Goal: Navigation & Orientation: Find specific page/section

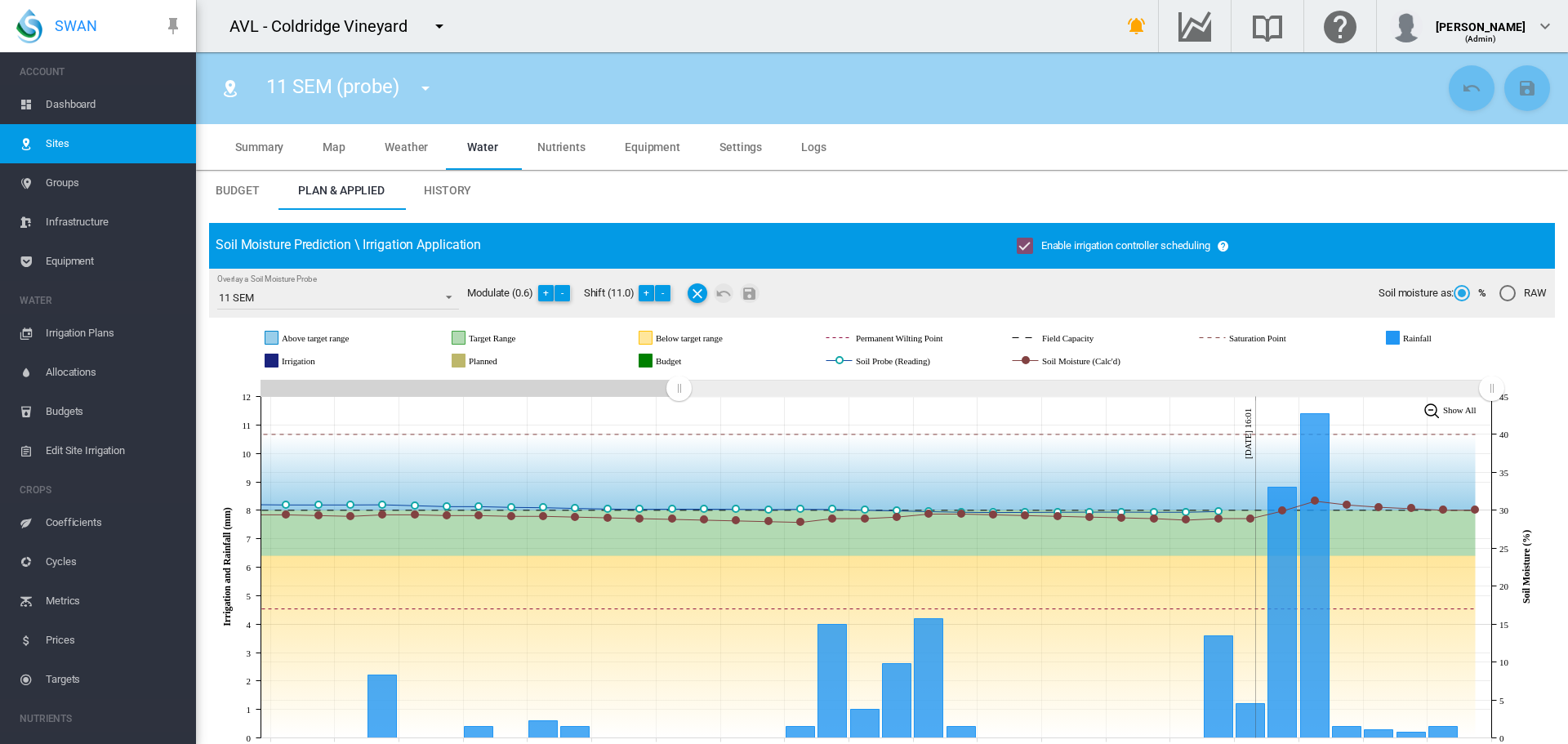
click at [434, 89] on md-icon "icon-menu-down" at bounding box center [425, 88] width 20 height 20
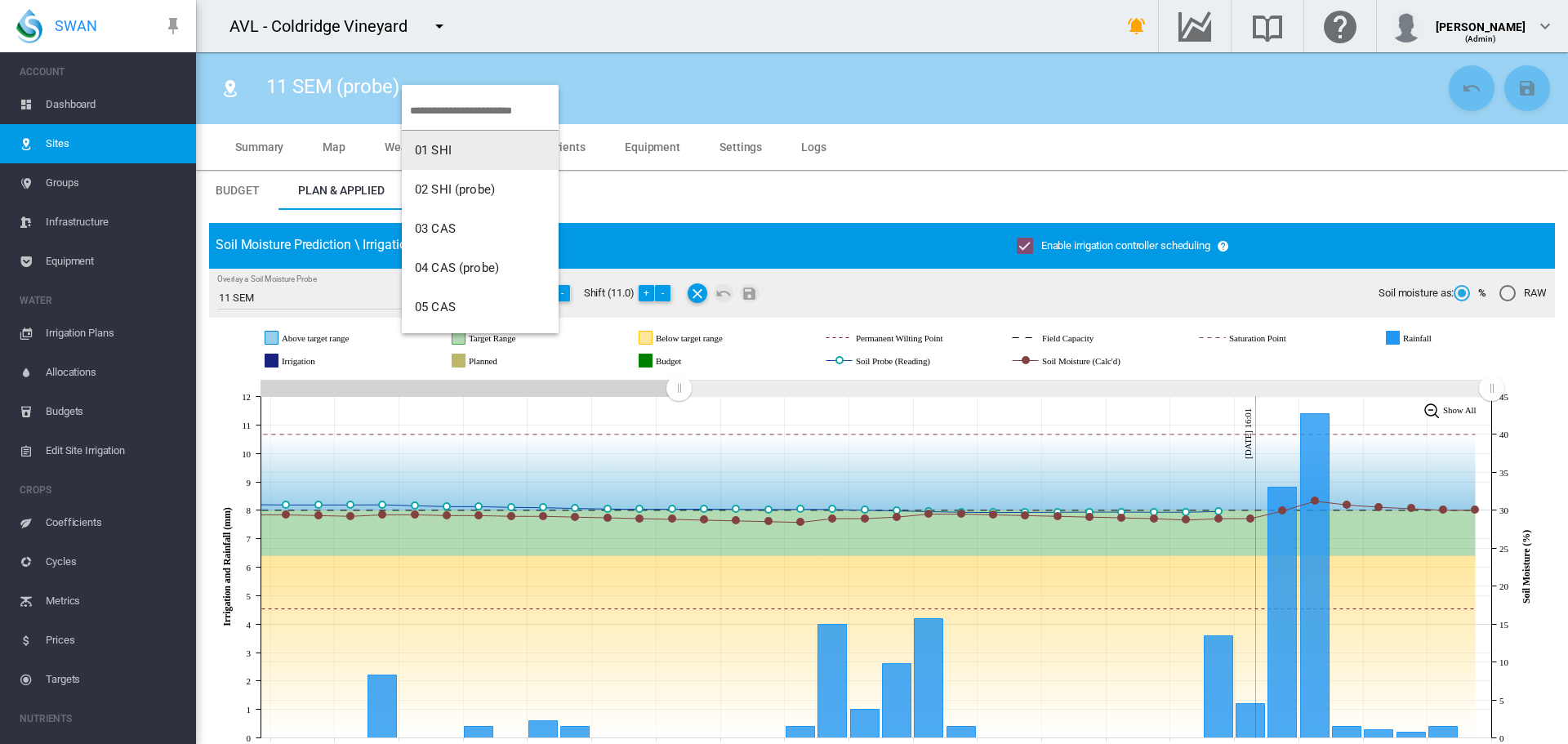
click at [76, 102] on md-backdrop at bounding box center [784, 372] width 1568 height 744
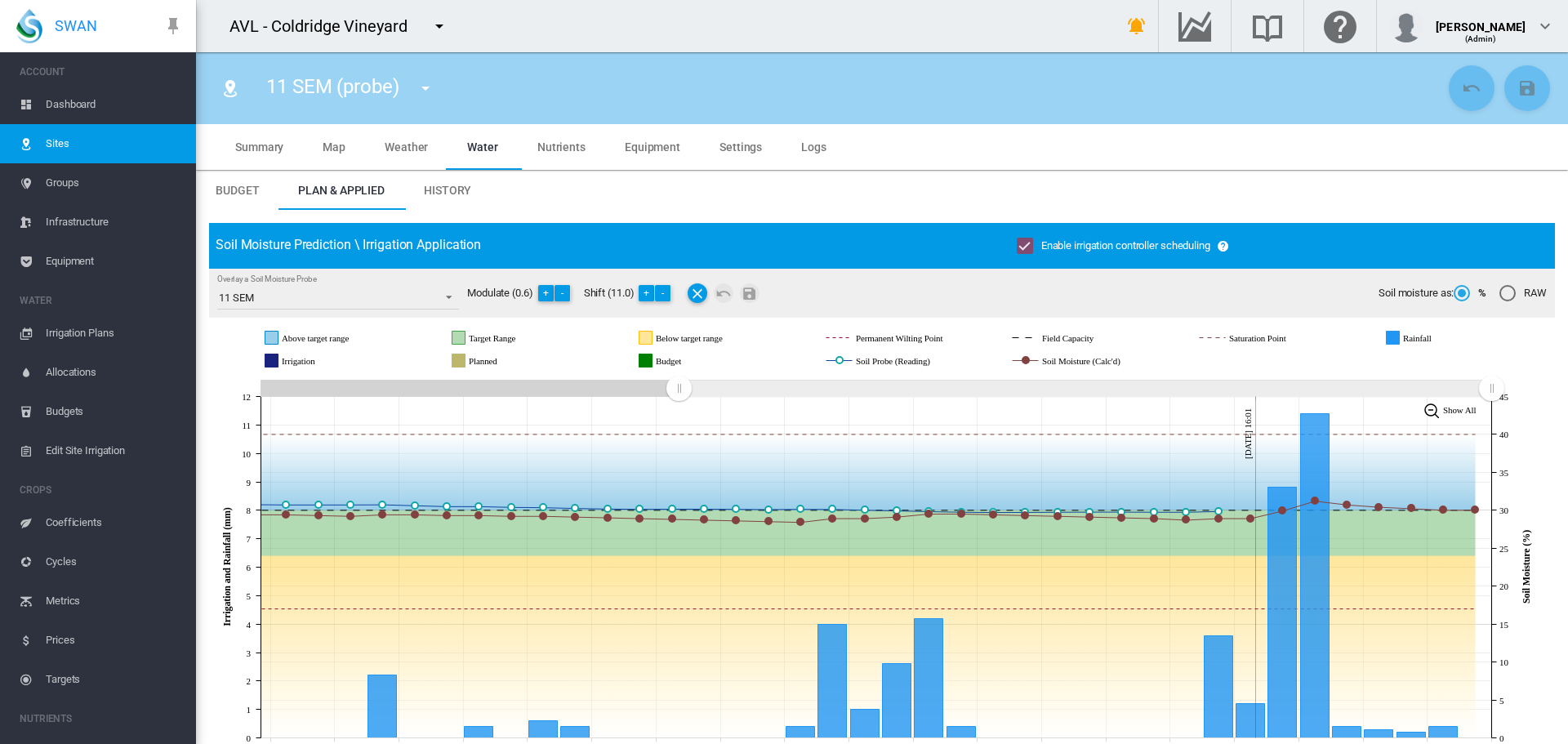
click at [52, 103] on span "Dashboard" at bounding box center [115, 105] width 137 height 39
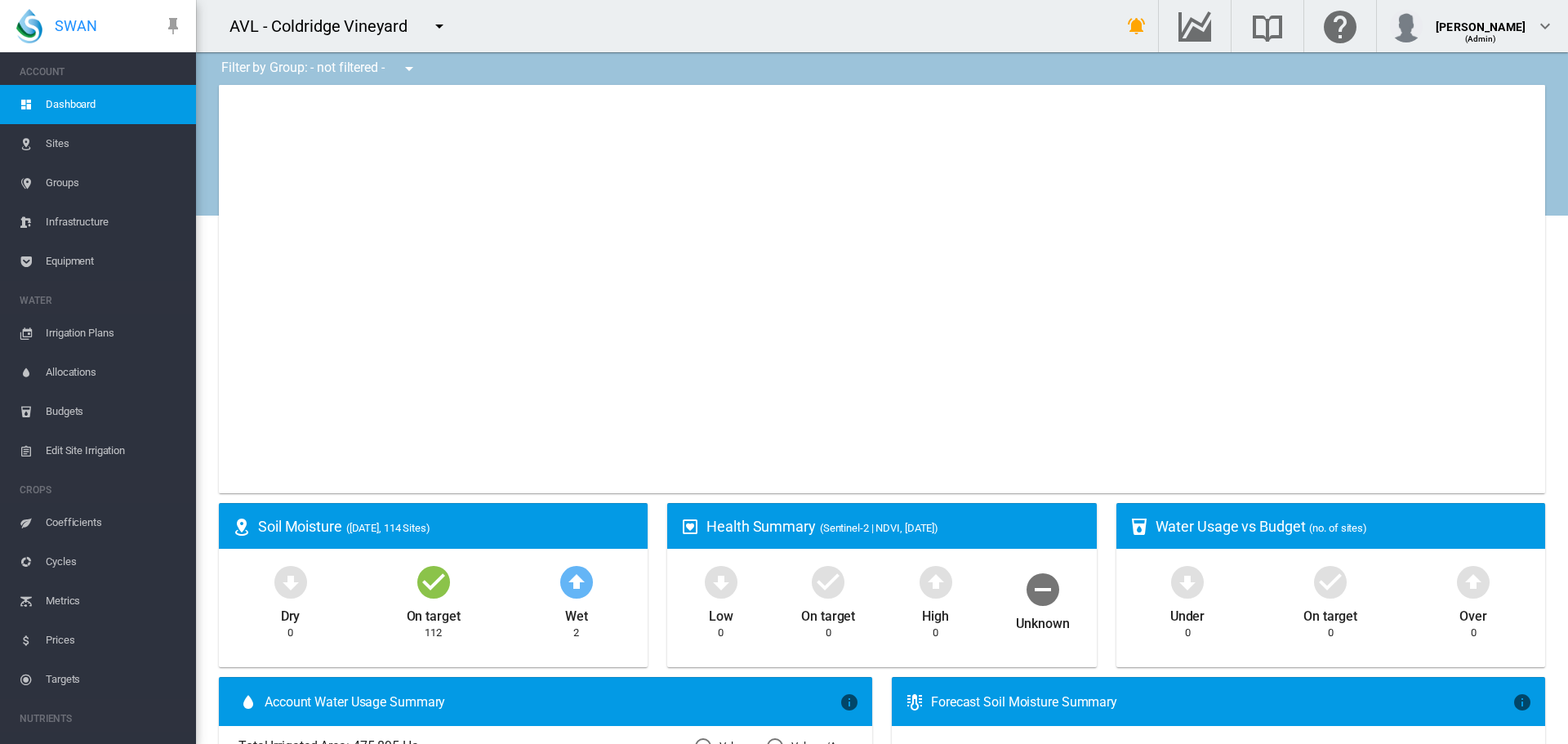
click at [415, 68] on md-icon "icon-menu-down" at bounding box center [410, 69] width 20 height 20
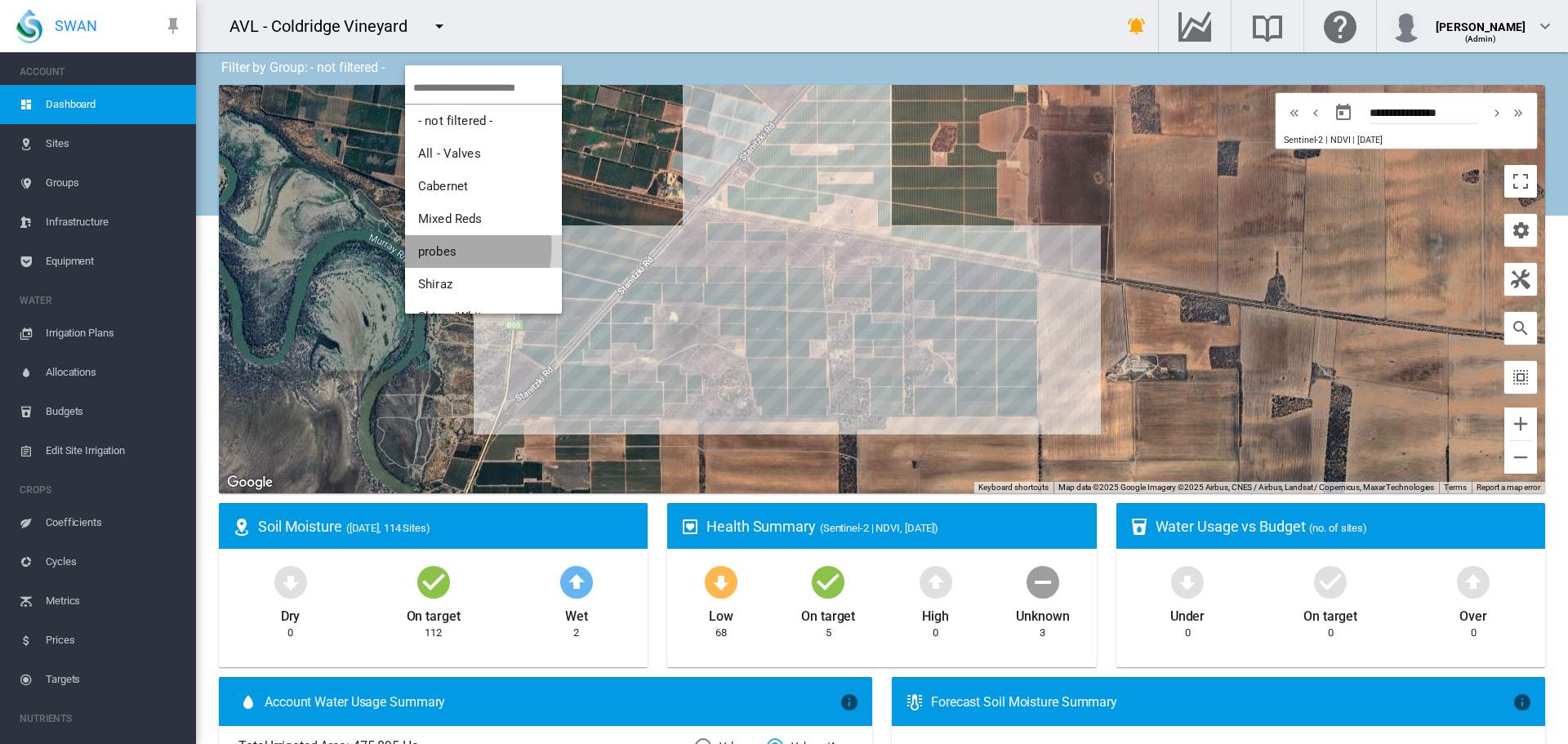
click at [437, 247] on span "probes" at bounding box center [437, 251] width 38 height 15
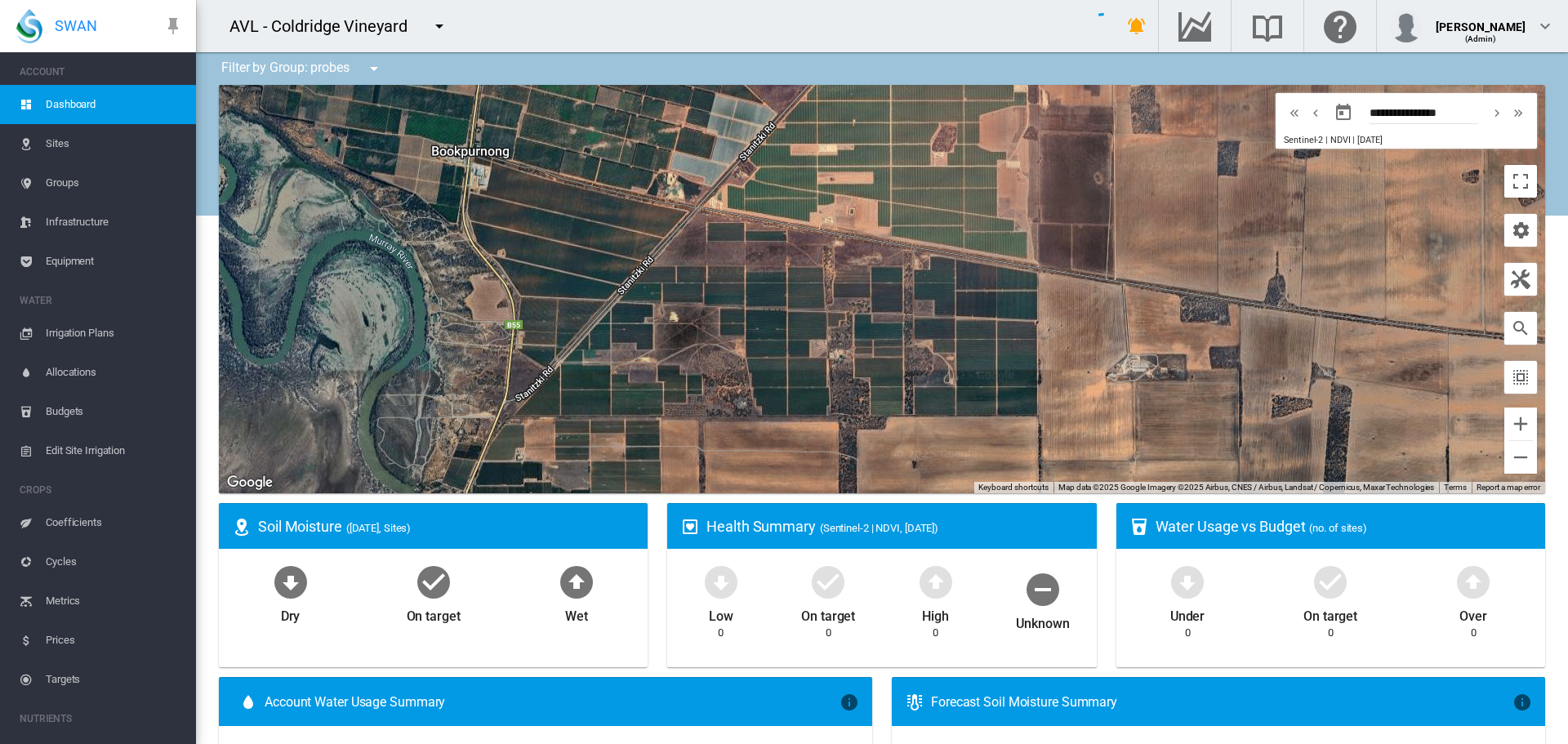
click at [57, 141] on span "Sites" at bounding box center [115, 144] width 137 height 39
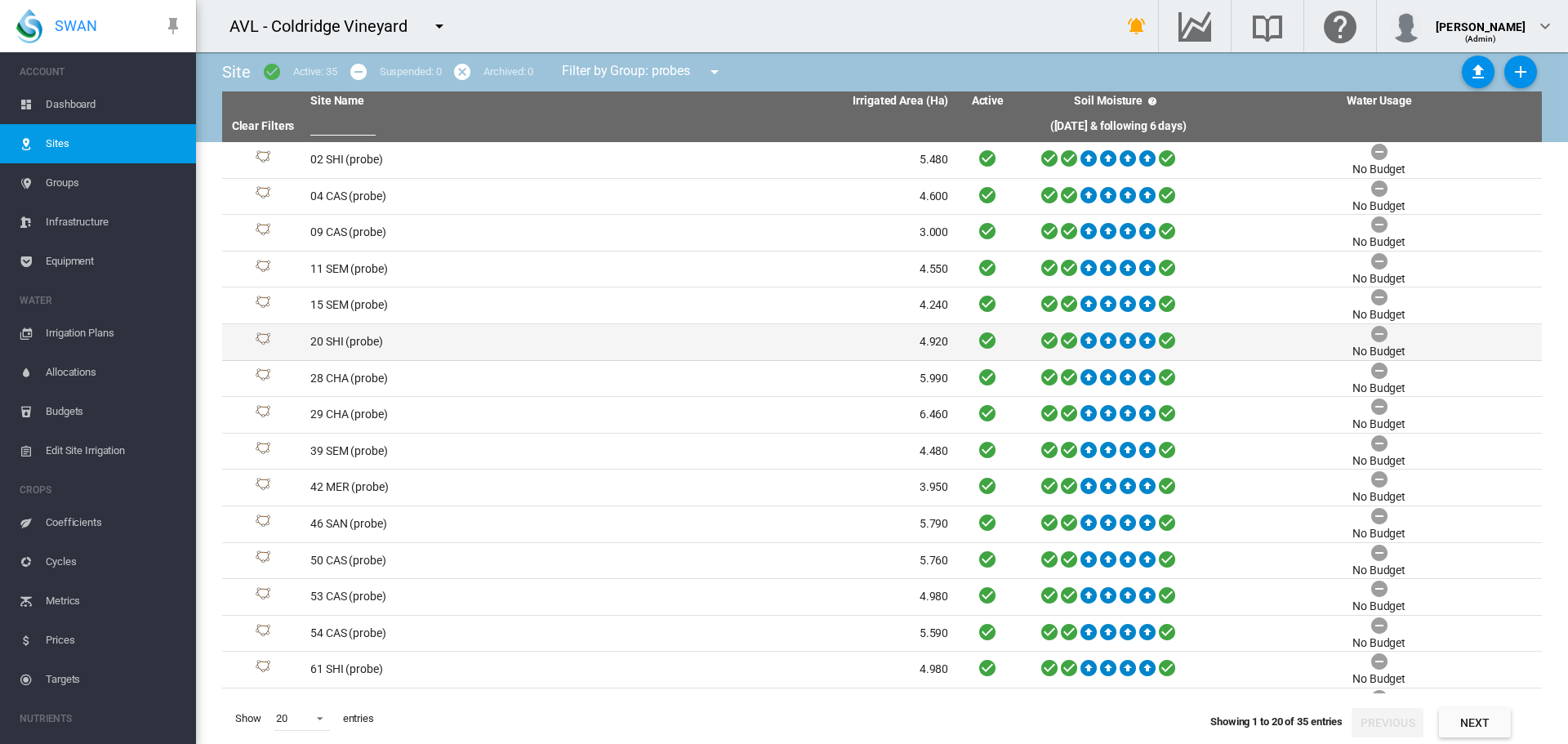
click at [353, 330] on td "20 SHI (probe)" at bounding box center [466, 342] width 326 height 36
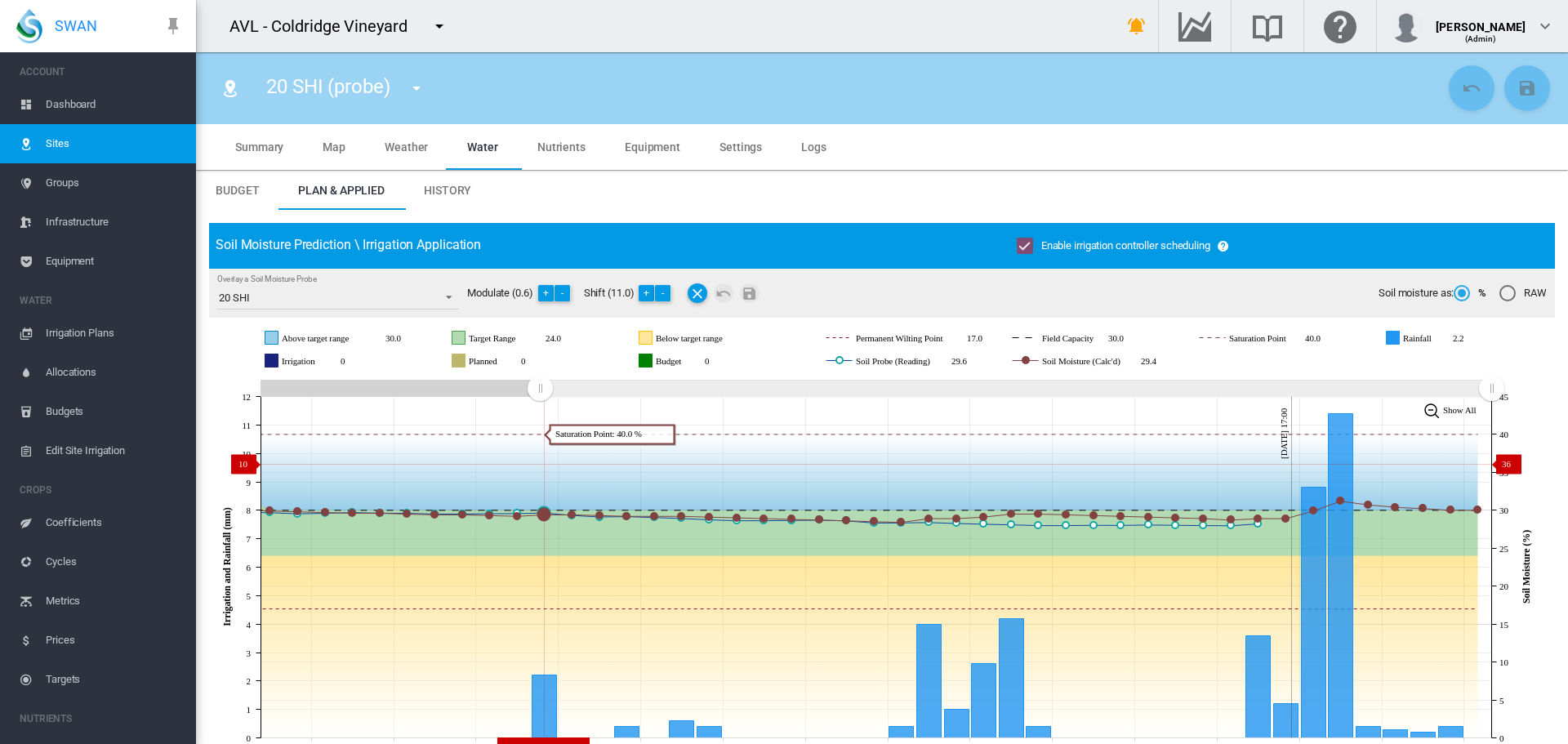
drag, startPoint x: 1090, startPoint y: 404, endPoint x: 540, endPoint y: 464, distance: 553.3
click at [540, 464] on icon "JavaScript chart by amCharts [DATE] [DATE] Aug [DATE] Aug [DATE] Aug [DATE] Aug…" at bounding box center [875, 567] width 1334 height 383
